Goal: Task Accomplishment & Management: Manage account settings

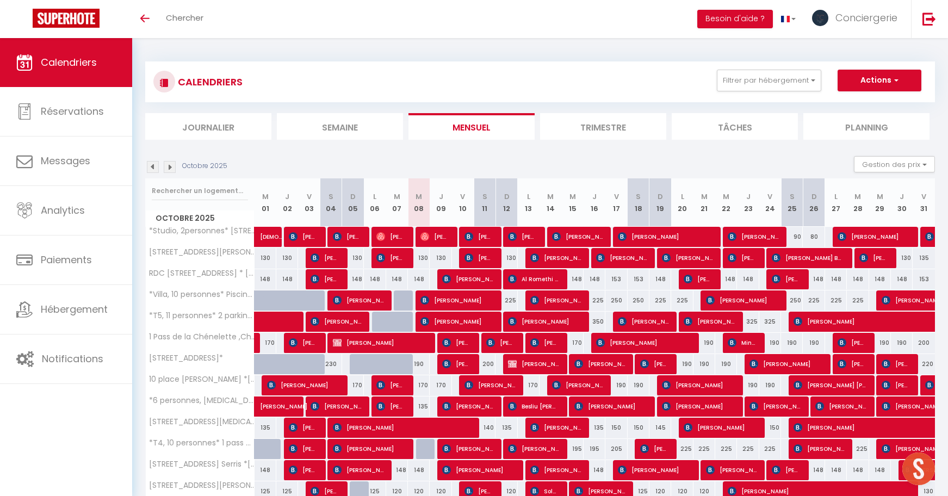
scroll to position [517, 0]
click at [175, 169] on img at bounding box center [170, 167] width 12 height 12
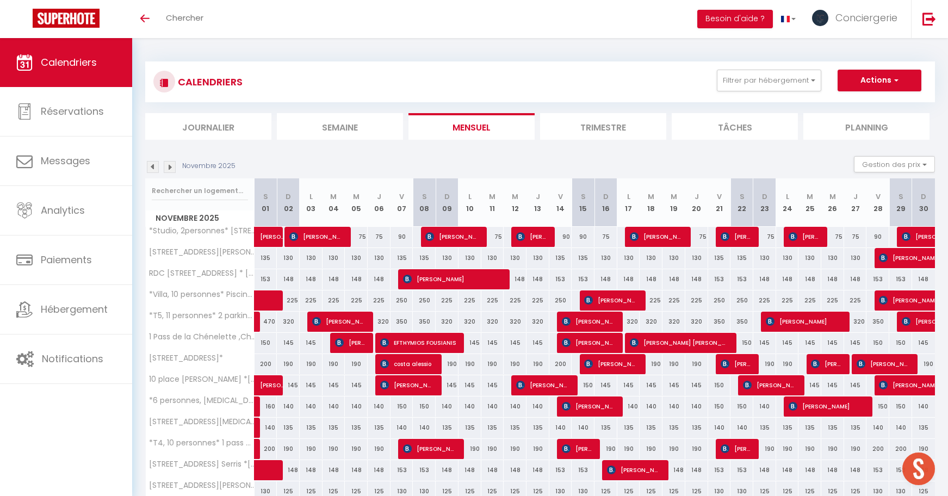
click at [171, 165] on img at bounding box center [170, 167] width 12 height 12
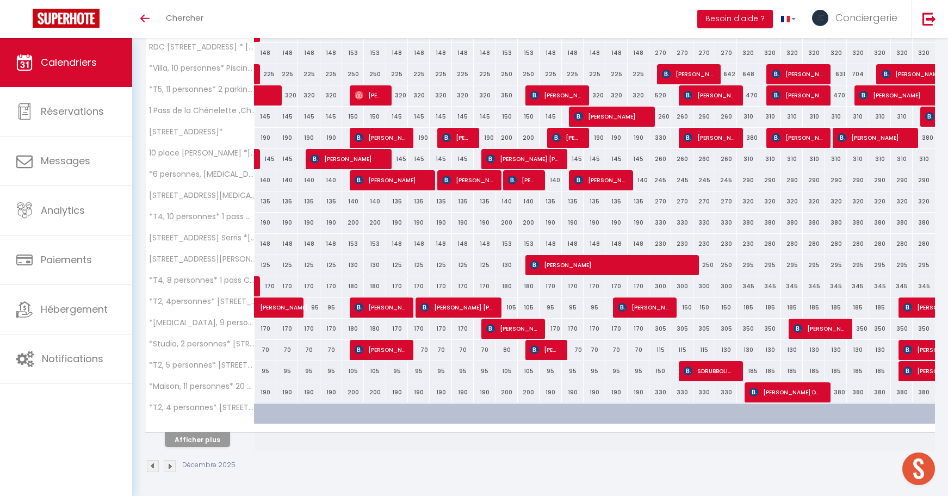
scroll to position [226, 0]
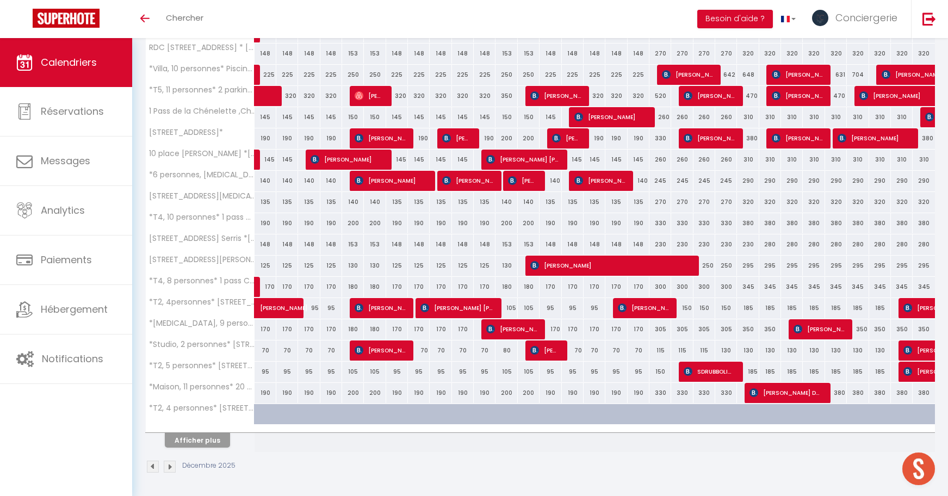
click at [199, 439] on button "Afficher plus" at bounding box center [197, 440] width 65 height 15
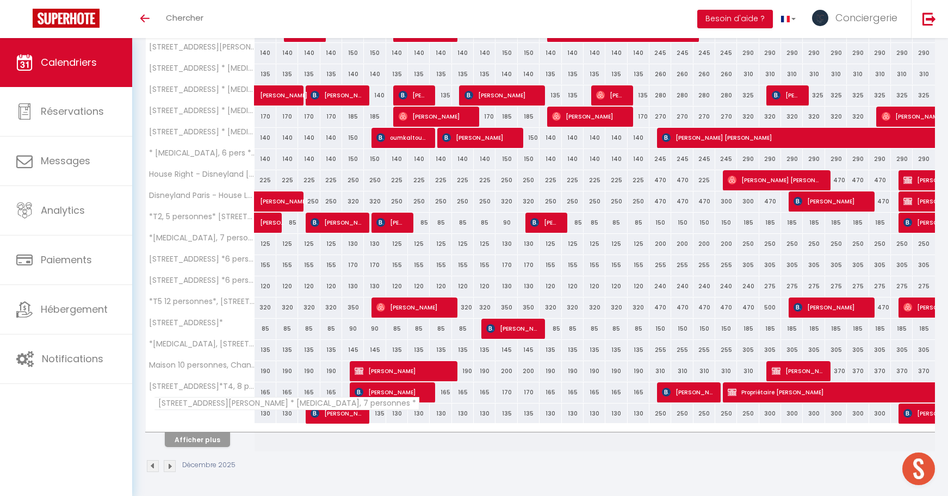
scroll to position [650, 0]
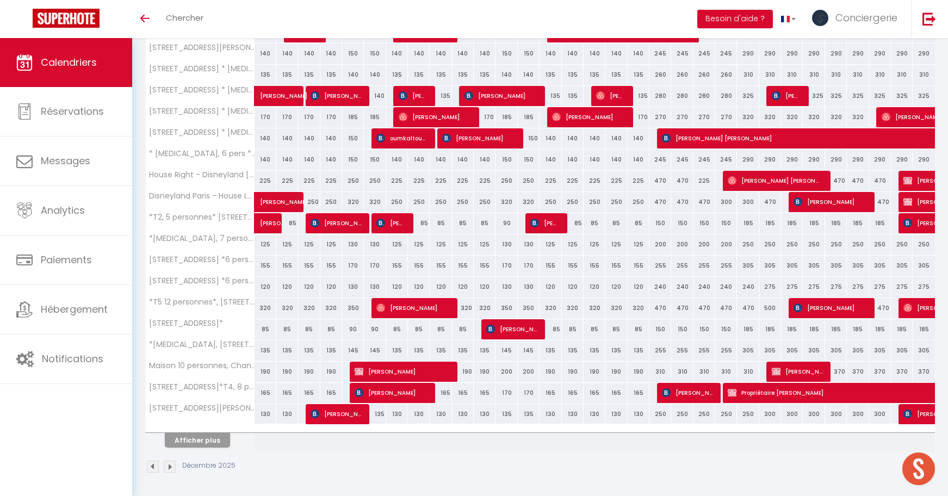
click at [197, 440] on button "Afficher plus" at bounding box center [197, 440] width 65 height 15
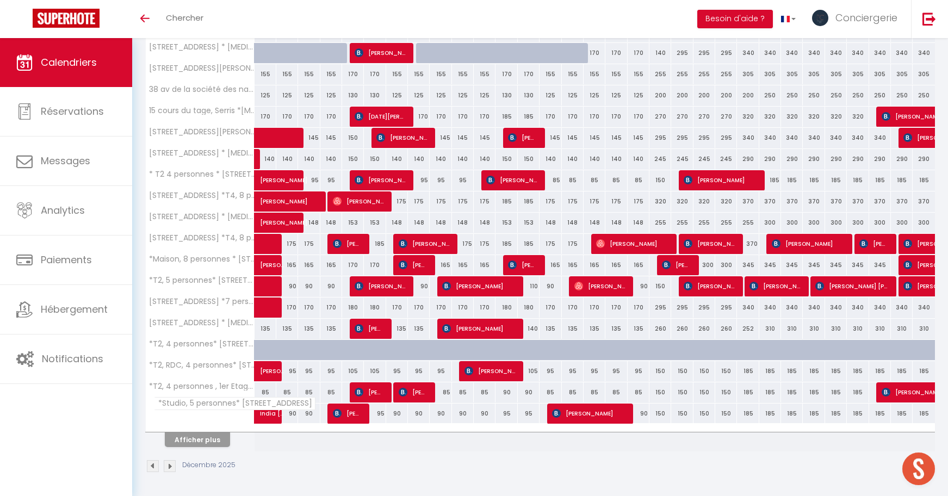
scroll to position [1074, 0]
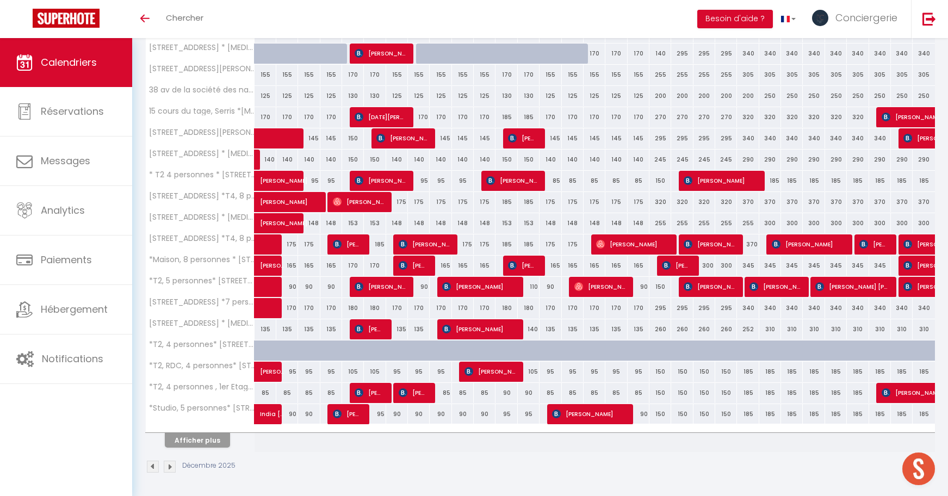
drag, startPoint x: 217, startPoint y: 440, endPoint x: 224, endPoint y: 402, distance: 38.2
click at [217, 440] on button "Afficher plus" at bounding box center [197, 440] width 65 height 15
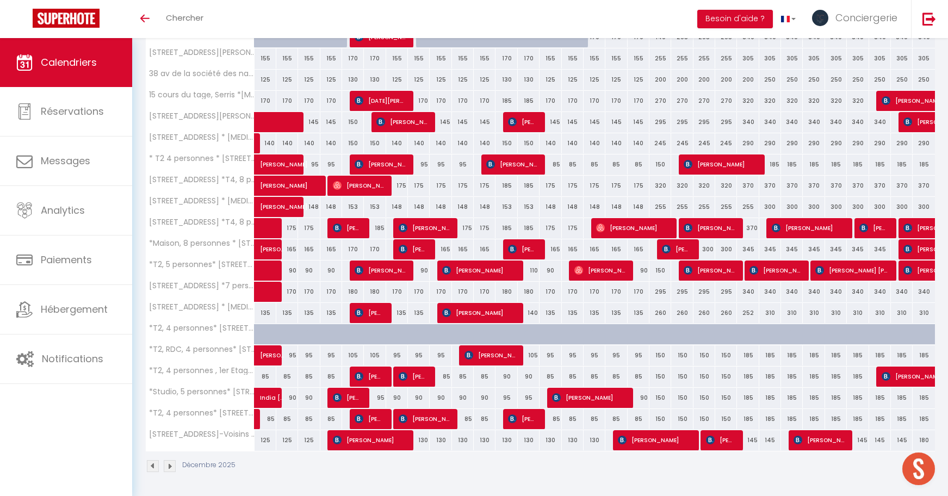
scroll to position [1090, 0]
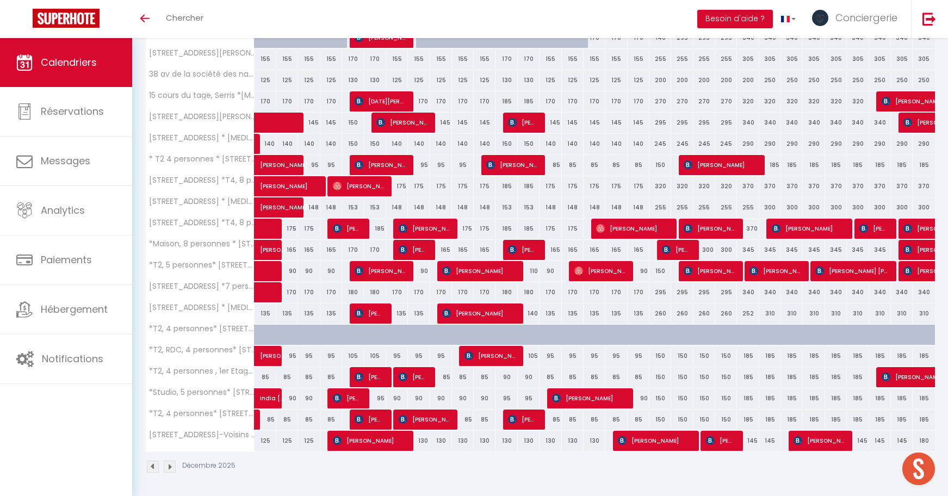
click at [782, 234] on span "[PERSON_NAME]" at bounding box center [808, 228] width 72 height 21
select select "OK"
select select "KO"
select select "0"
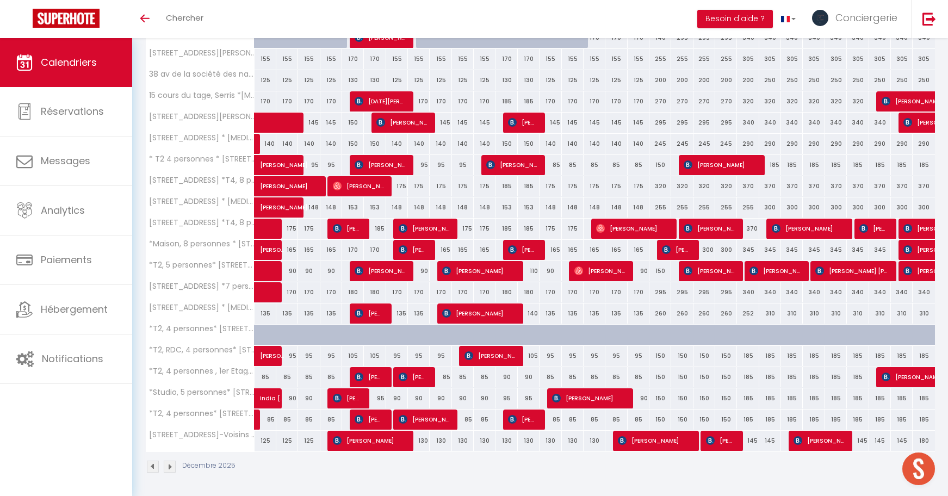
select select "1"
select select
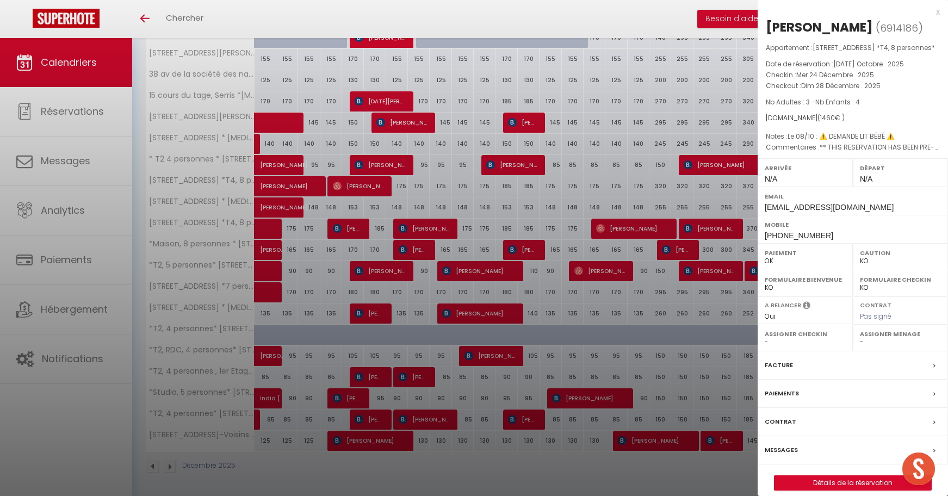
click at [653, 368] on div at bounding box center [474, 248] width 948 height 496
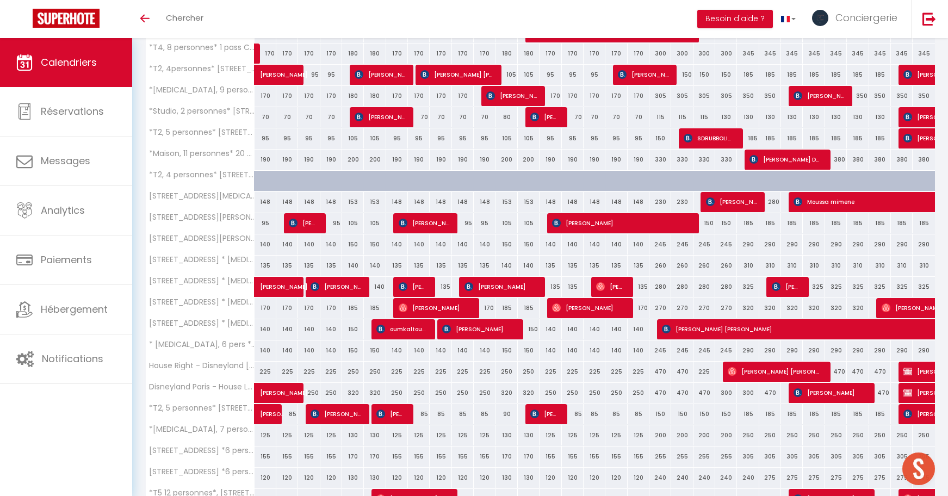
scroll to position [458, 0]
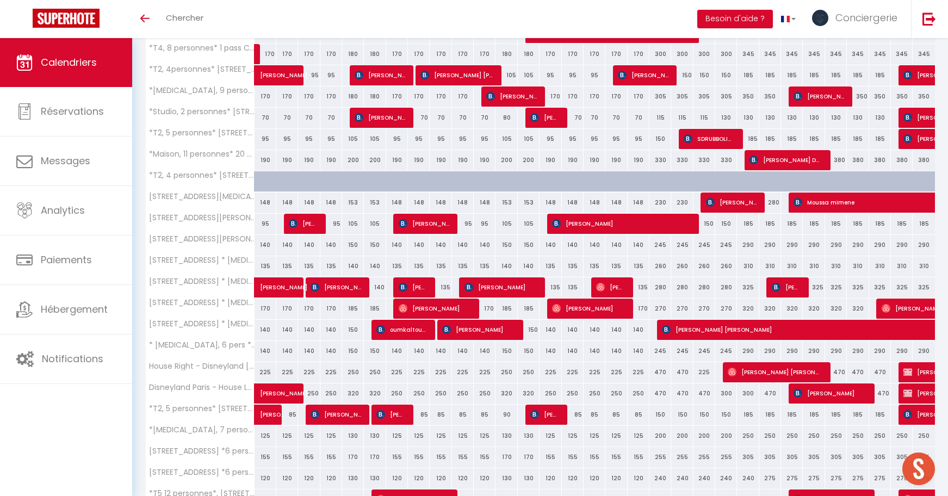
click at [747, 377] on span "[PERSON_NAME] [PERSON_NAME]" at bounding box center [775, 372] width 94 height 21
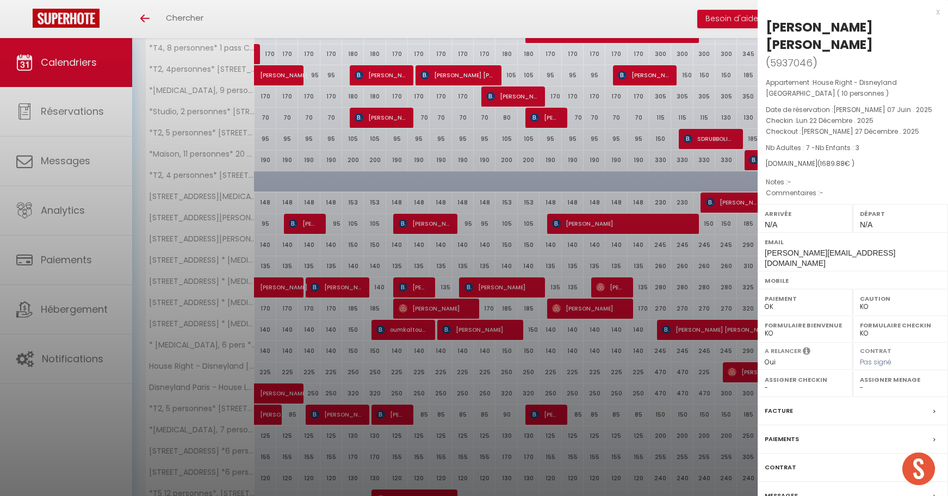
select select "OK"
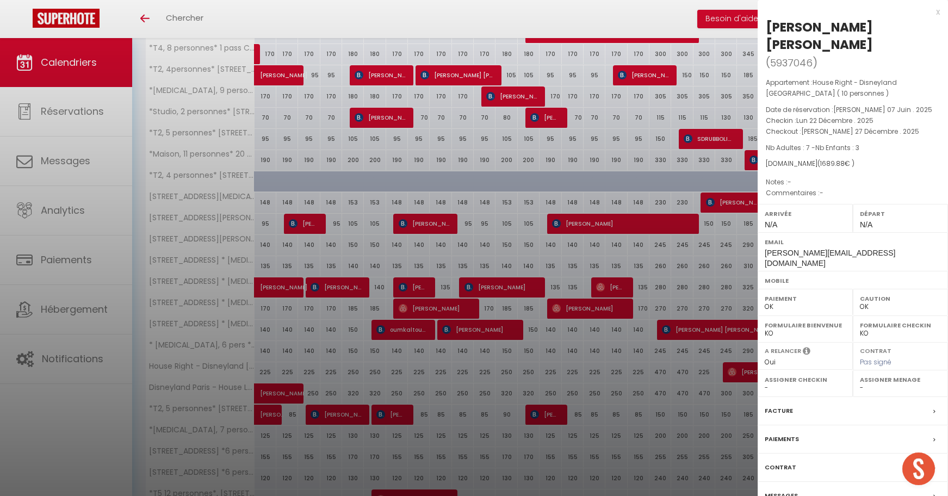
click at [739, 376] on div at bounding box center [474, 248] width 948 height 496
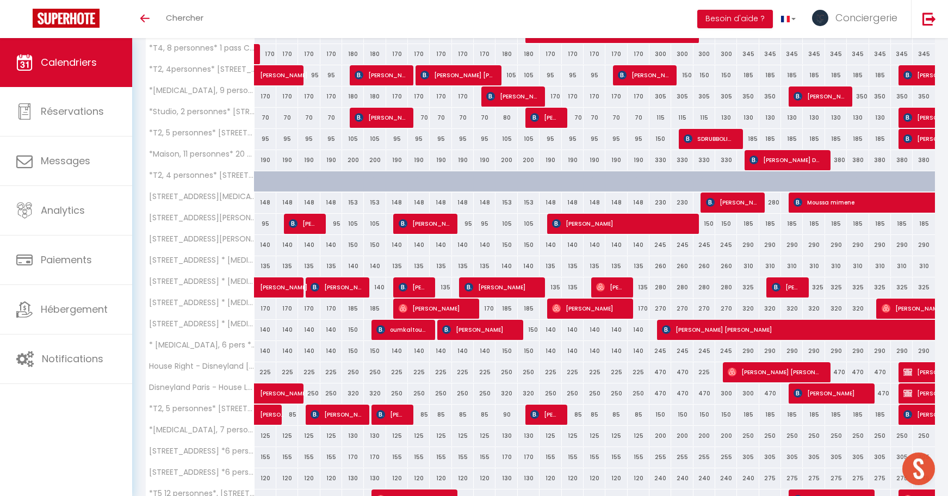
click at [706, 375] on div "225" at bounding box center [704, 372] width 22 height 20
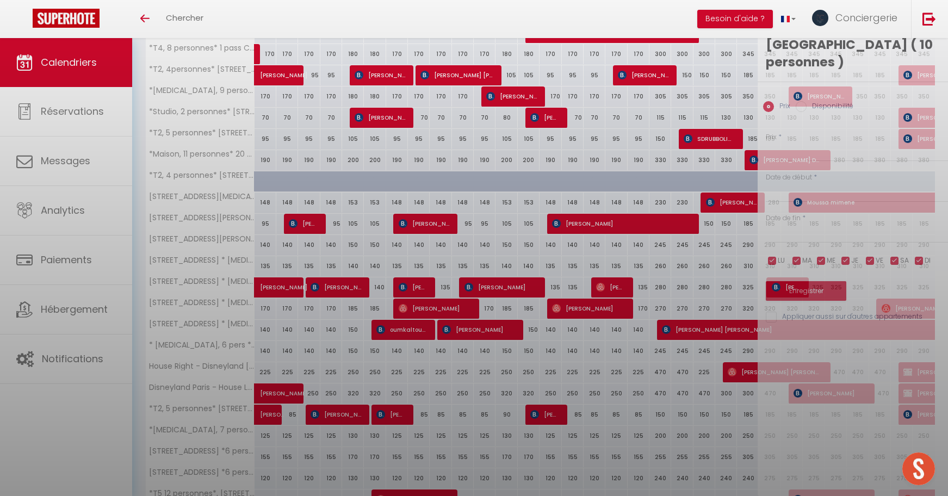
type input "225"
type input "Dim 21 Décembre 2025"
type input "Lun 22 Décembre 2025"
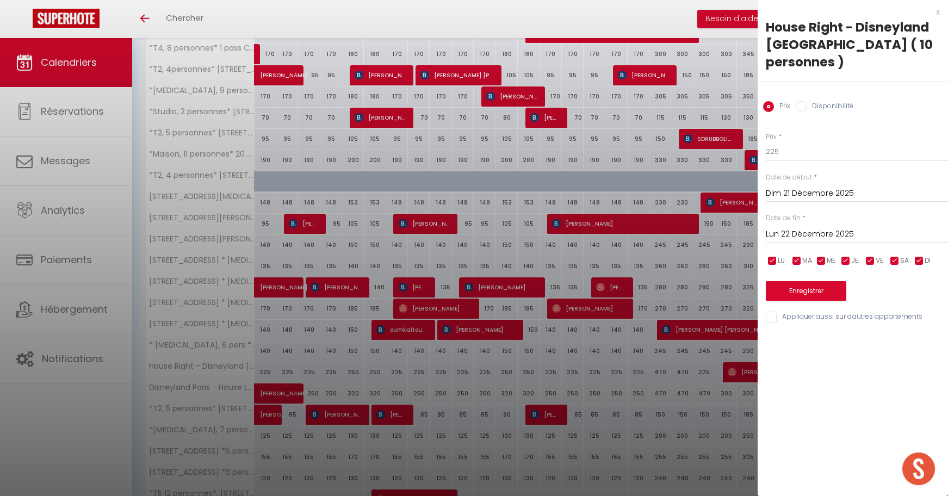
click at [706, 375] on div at bounding box center [474, 248] width 948 height 496
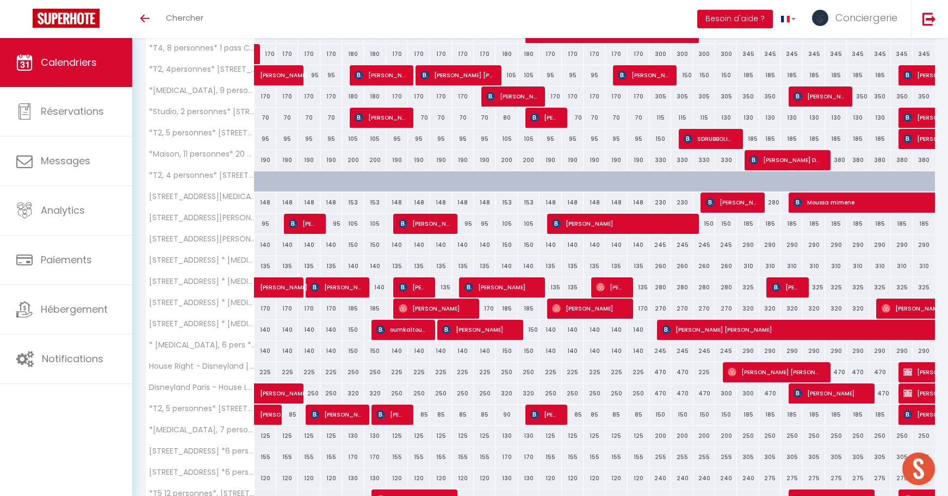
click at [729, 373] on img at bounding box center [732, 372] width 9 height 9
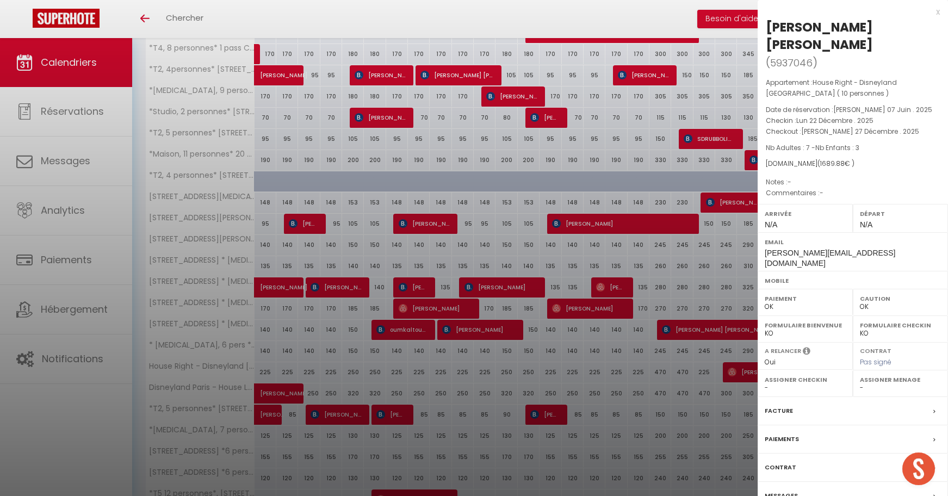
click at [738, 370] on div at bounding box center [474, 248] width 948 height 496
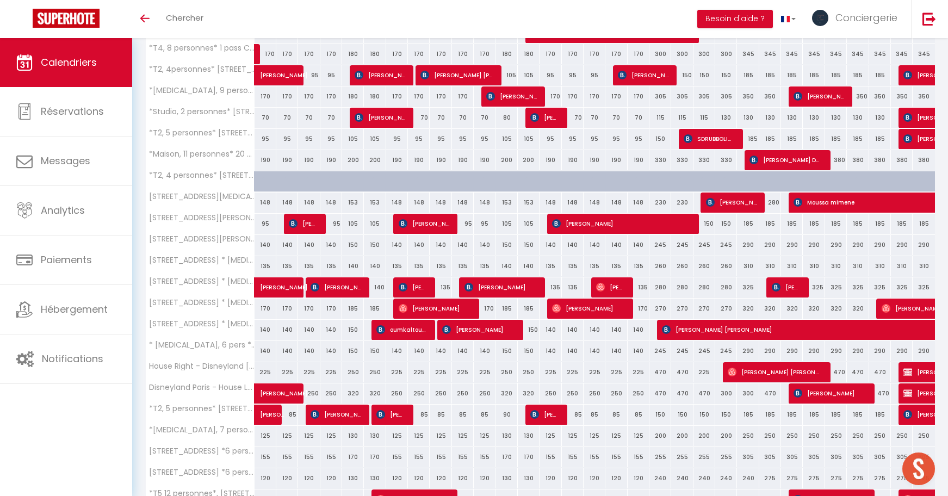
click at [833, 401] on span "[PERSON_NAME]" at bounding box center [829, 393] width 72 height 21
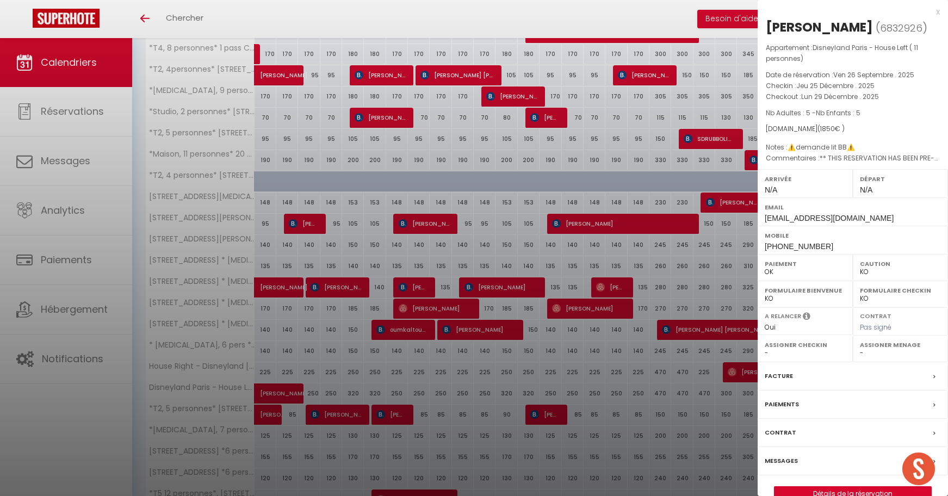
click at [727, 394] on div at bounding box center [474, 248] width 948 height 496
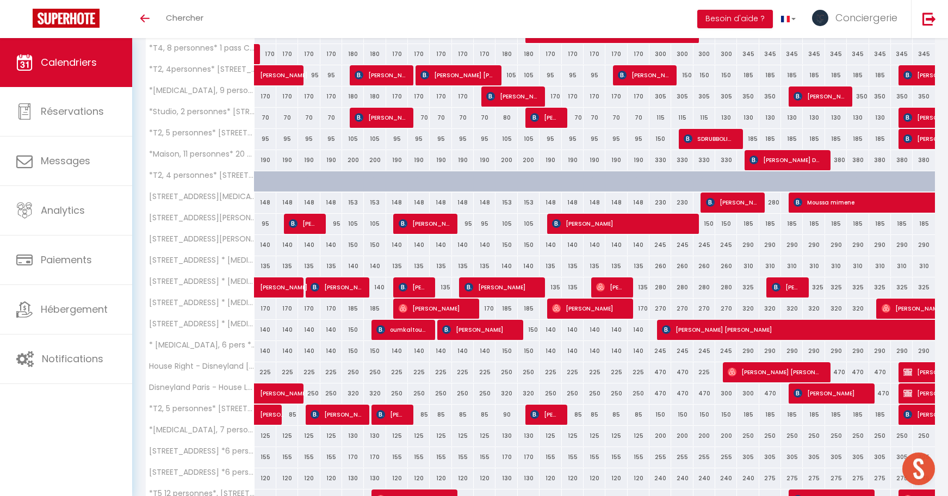
click at [843, 396] on span "[PERSON_NAME]" at bounding box center [829, 393] width 72 height 21
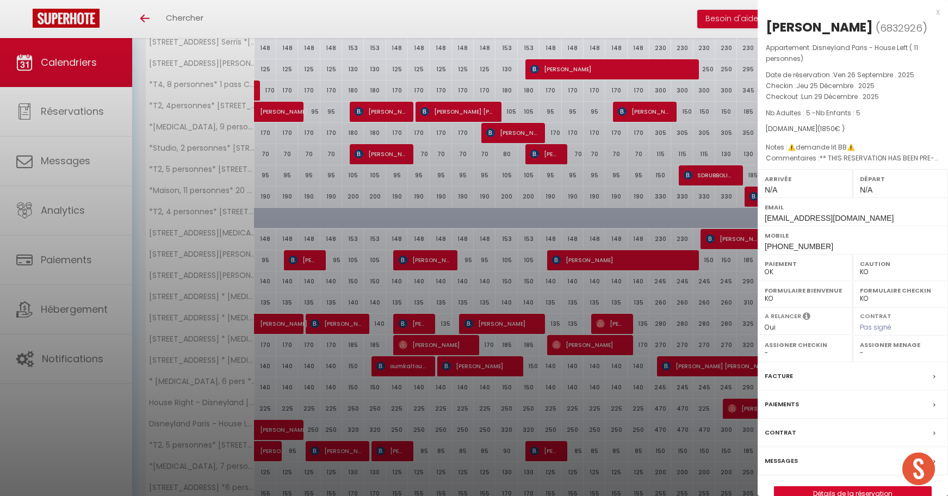
scroll to position [418, 0]
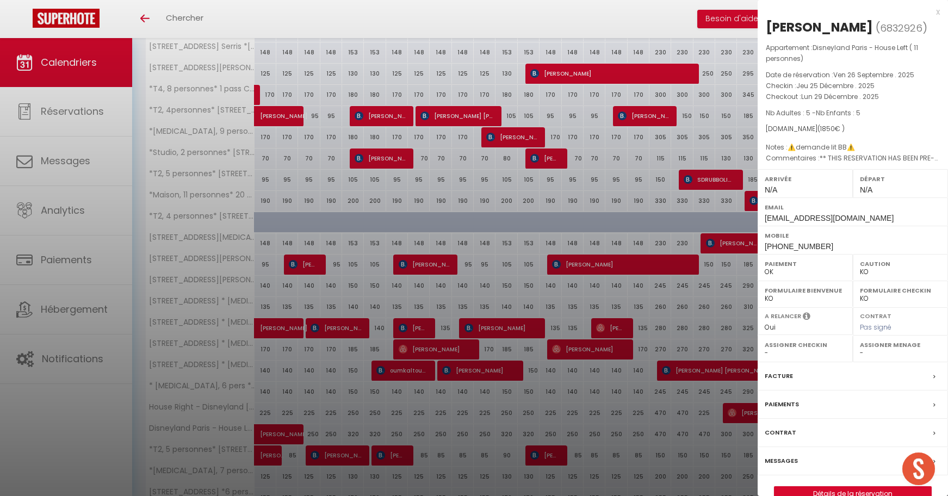
click at [696, 379] on div at bounding box center [474, 248] width 948 height 496
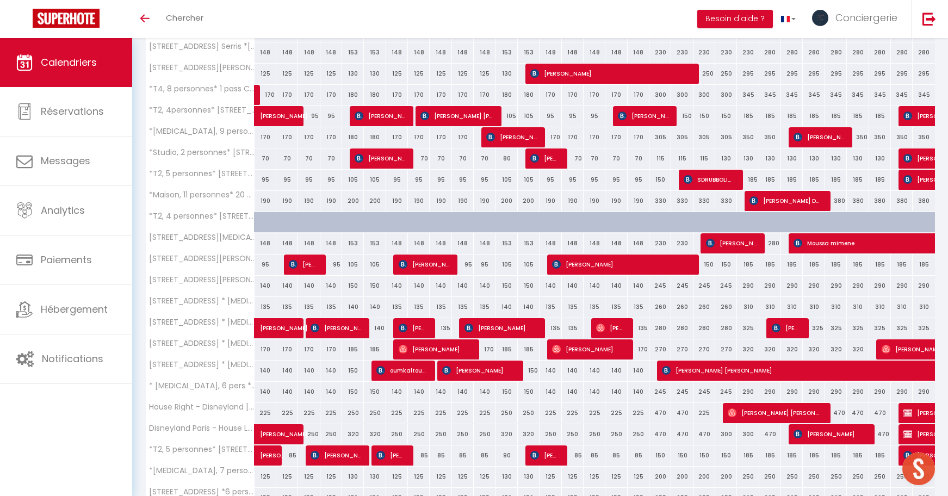
click at [746, 409] on span "[PERSON_NAME] [PERSON_NAME]" at bounding box center [775, 412] width 94 height 21
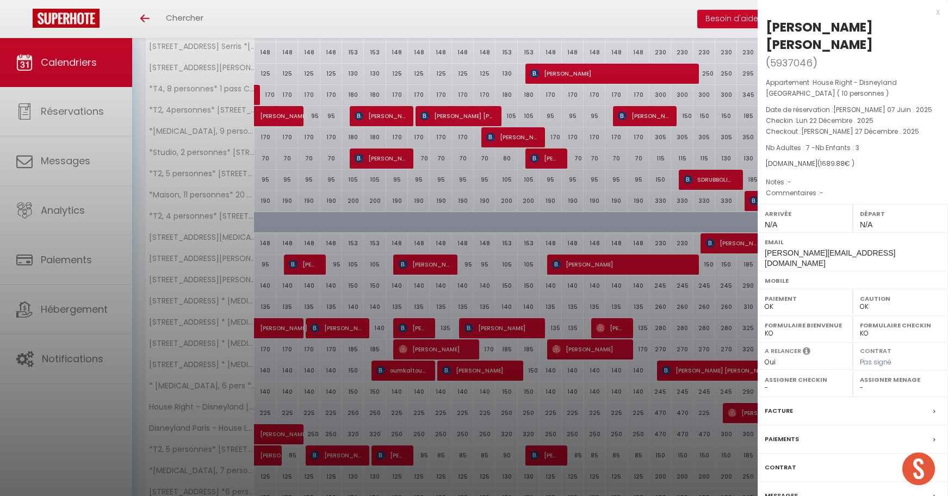
click at [537, 173] on div at bounding box center [474, 248] width 948 height 496
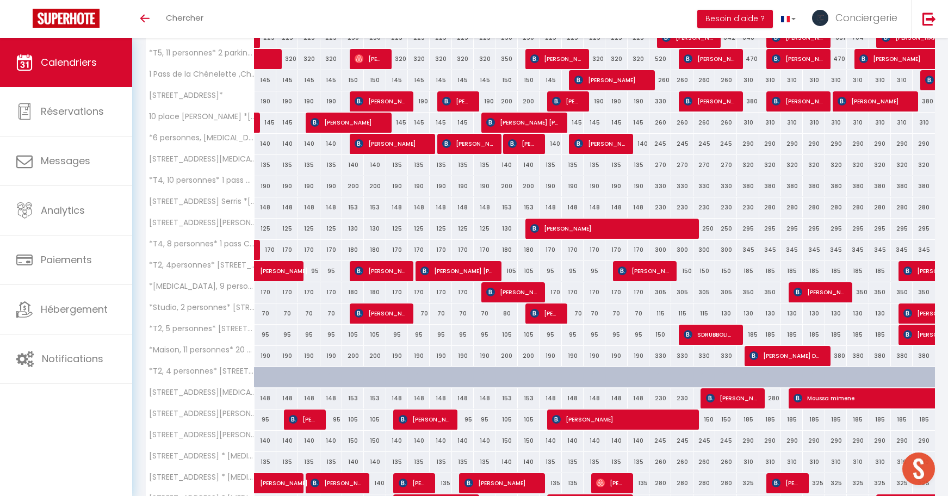
scroll to position [284, 0]
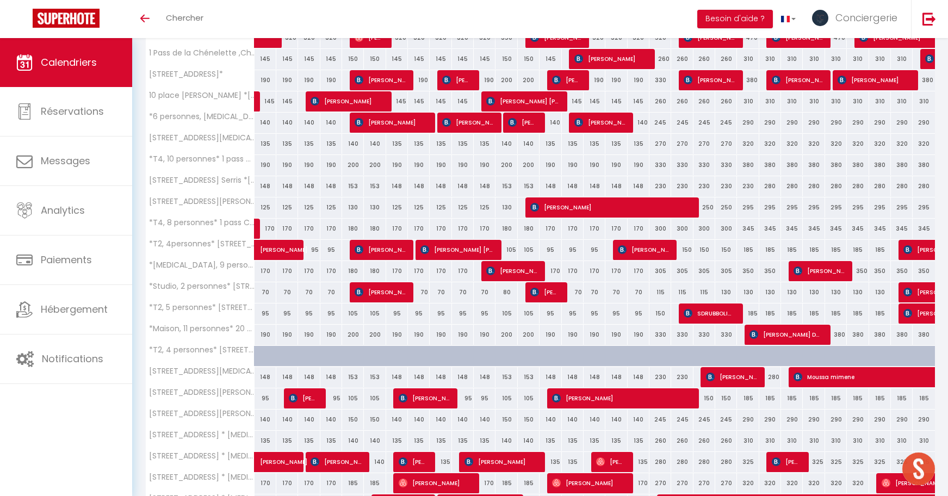
click at [754, 328] on span "[PERSON_NAME] De [PERSON_NAME] Maz" at bounding box center [785, 334] width 72 height 21
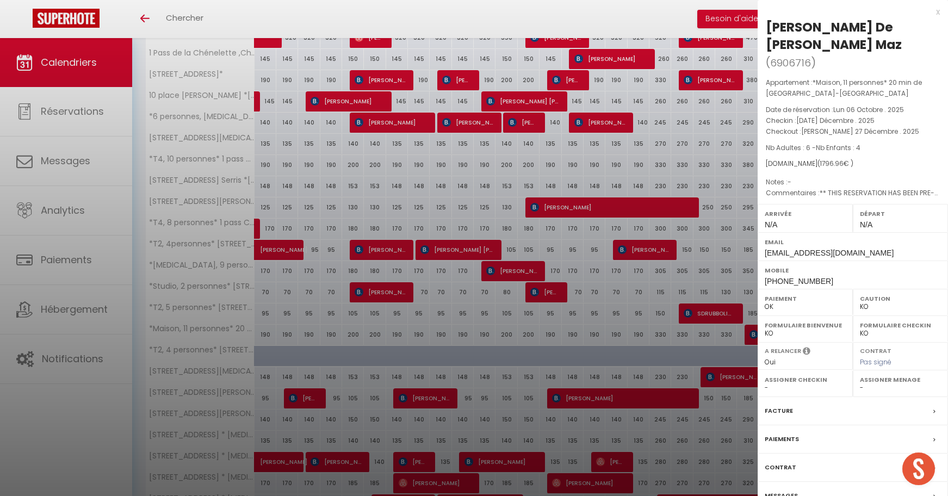
click at [718, 335] on div at bounding box center [474, 248] width 948 height 496
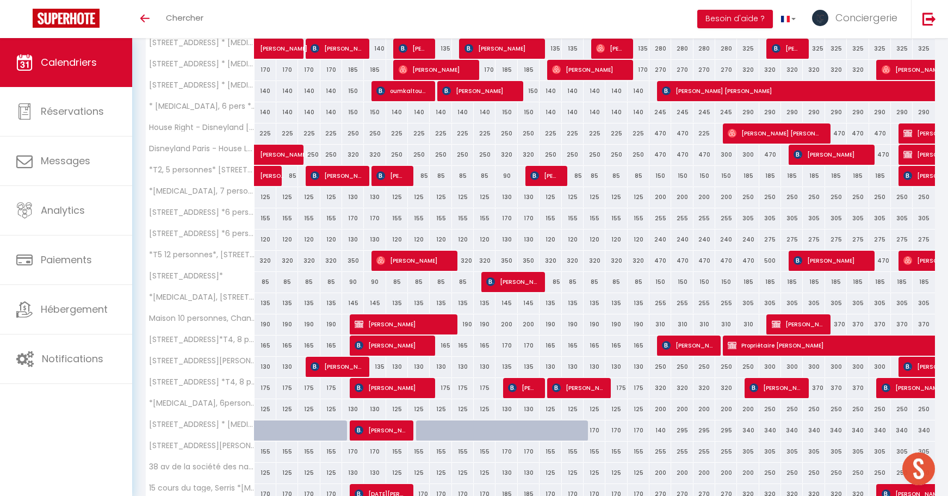
scroll to position [688, 0]
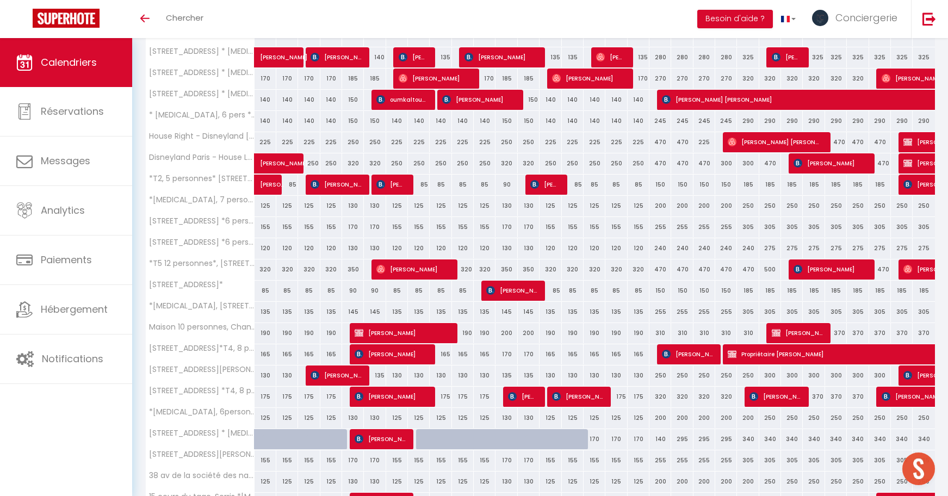
click at [747, 150] on span "[PERSON_NAME] [PERSON_NAME]" at bounding box center [775, 142] width 94 height 21
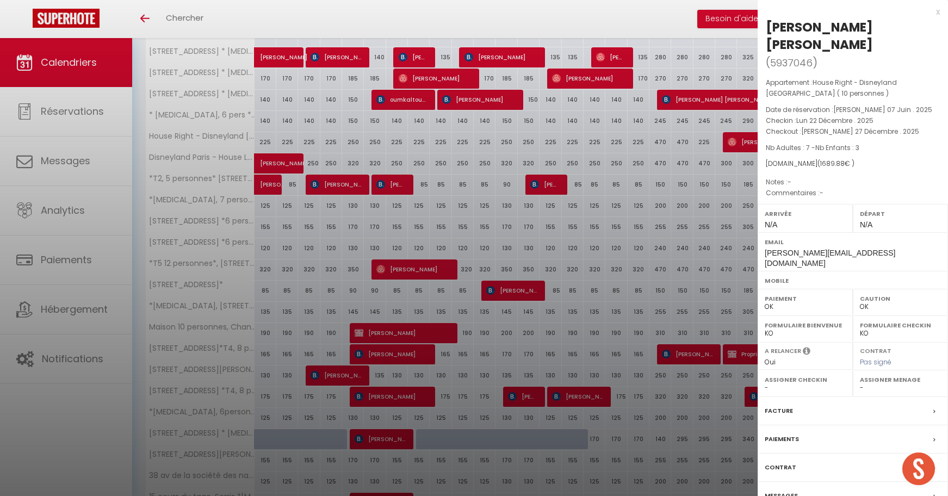
click at [744, 147] on div at bounding box center [474, 248] width 948 height 496
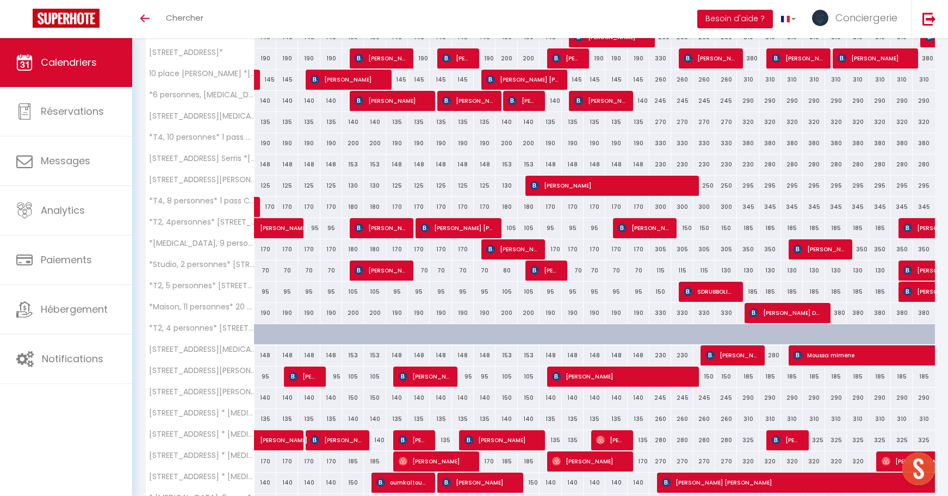
scroll to position [305, 0]
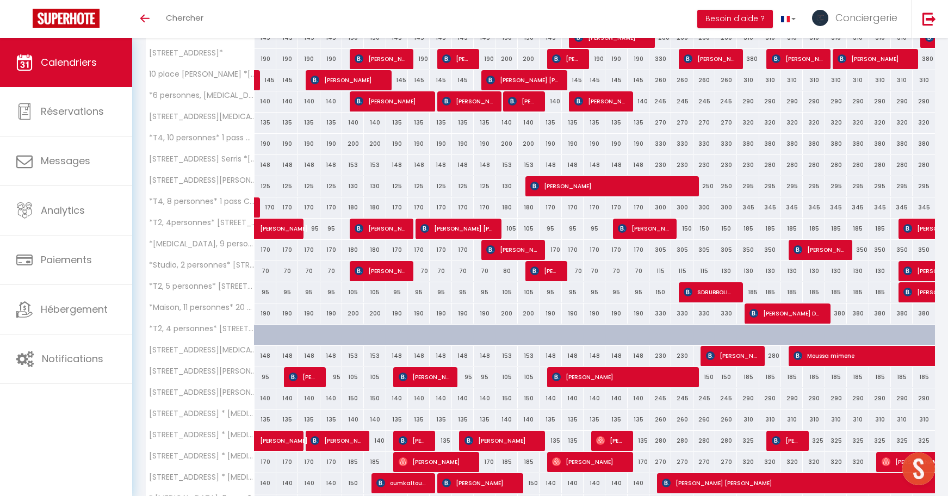
click at [784, 318] on span "[PERSON_NAME] De [PERSON_NAME] Maz" at bounding box center [785, 313] width 72 height 21
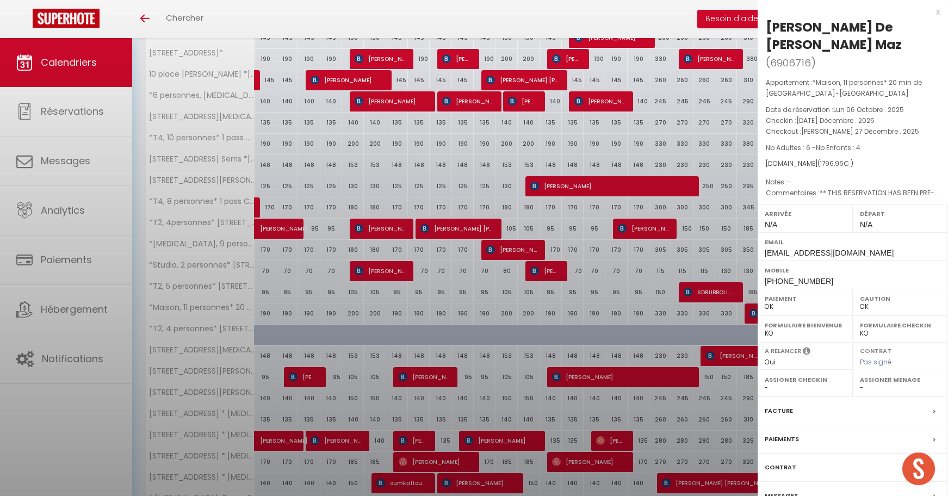
select select "KO"
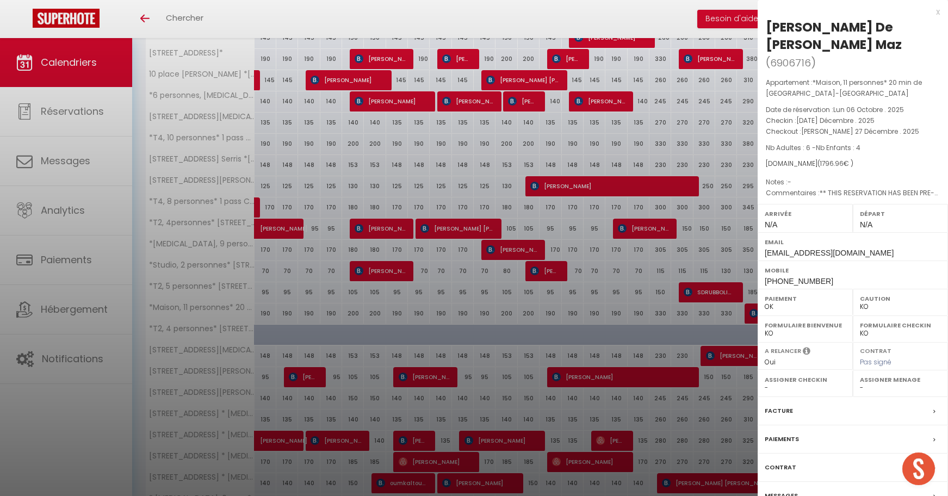
click at [755, 314] on div at bounding box center [474, 248] width 948 height 496
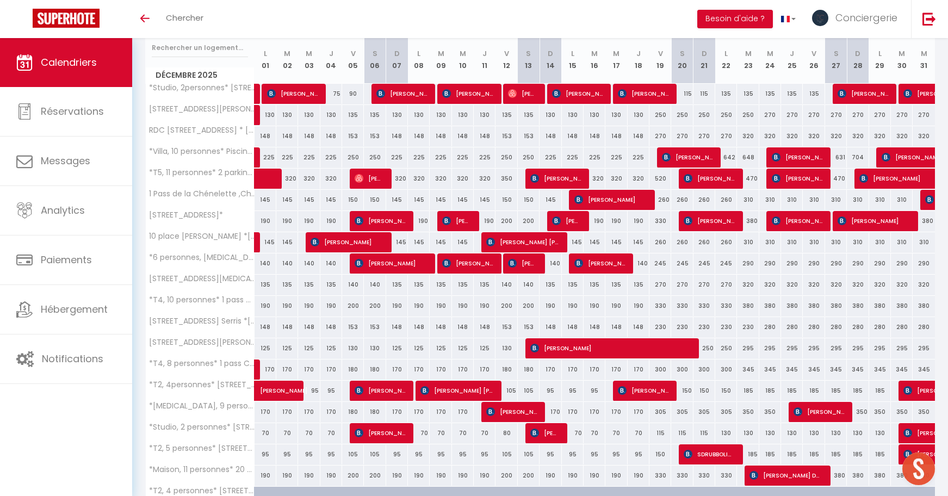
scroll to position [138, 0]
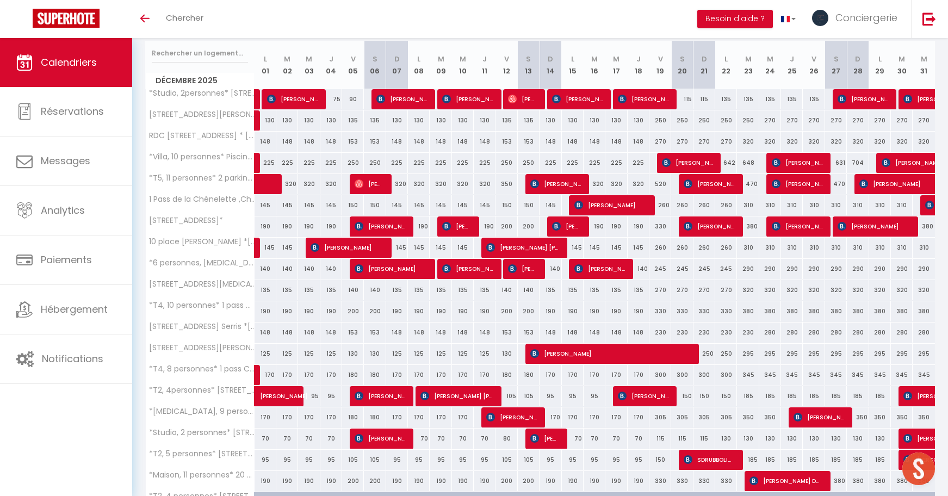
drag, startPoint x: 468, startPoint y: 166, endPoint x: 466, endPoint y: 173, distance: 7.9
